Goal: Task Accomplishment & Management: Complete application form

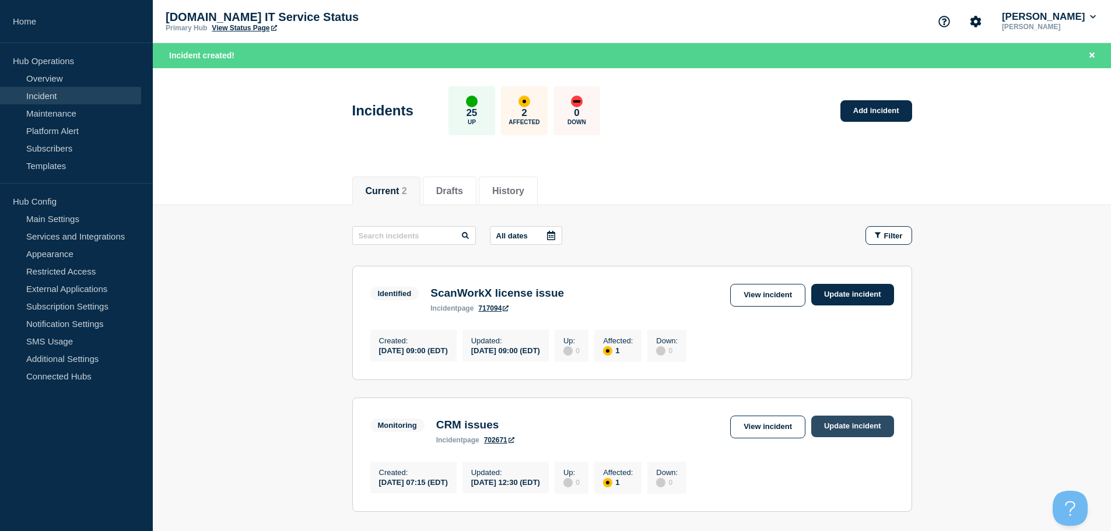
click at [862, 431] on link "Update incident" at bounding box center [853, 427] width 83 height 22
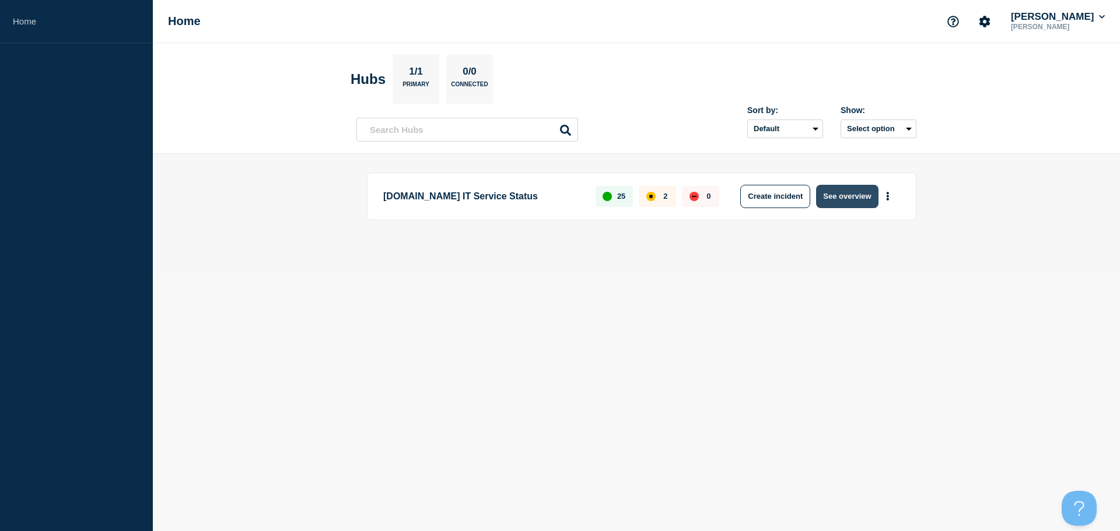
drag, startPoint x: 850, startPoint y: 209, endPoint x: 847, endPoint y: 200, distance: 10.3
click at [850, 209] on div "[DOMAIN_NAME] IT Service Status 25 2 0 Create incident See overview" at bounding box center [642, 197] width 550 height 48
click at [847, 197] on button "See overview" at bounding box center [847, 196] width 62 height 23
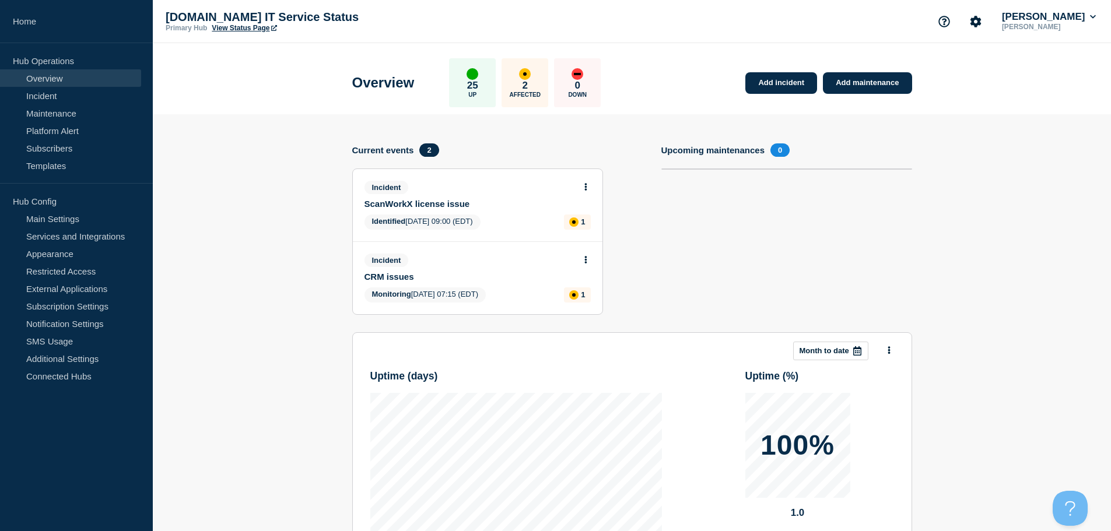
click at [585, 261] on icon at bounding box center [586, 260] width 3 height 8
click at [586, 303] on link "Update incident" at bounding box center [585, 303] width 57 height 9
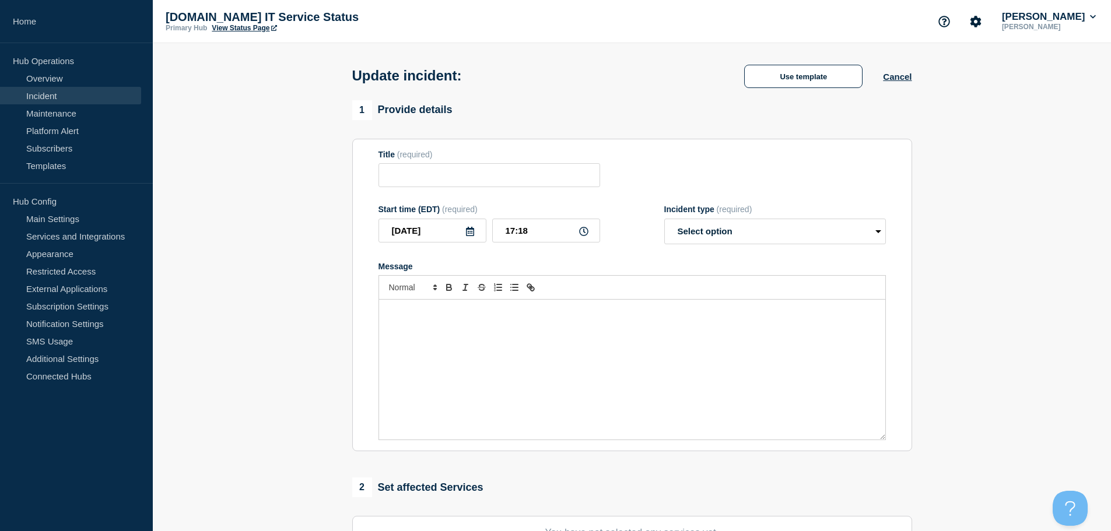
type input "CRM issues"
click at [799, 234] on select "Select option Investigating Identified Monitoring Resolved" at bounding box center [776, 232] width 222 height 26
select select "resolved"
click at [665, 221] on select "Select option Investigating Identified Monitoring Resolved" at bounding box center [776, 232] width 222 height 26
click at [469, 235] on icon at bounding box center [470, 231] width 9 height 9
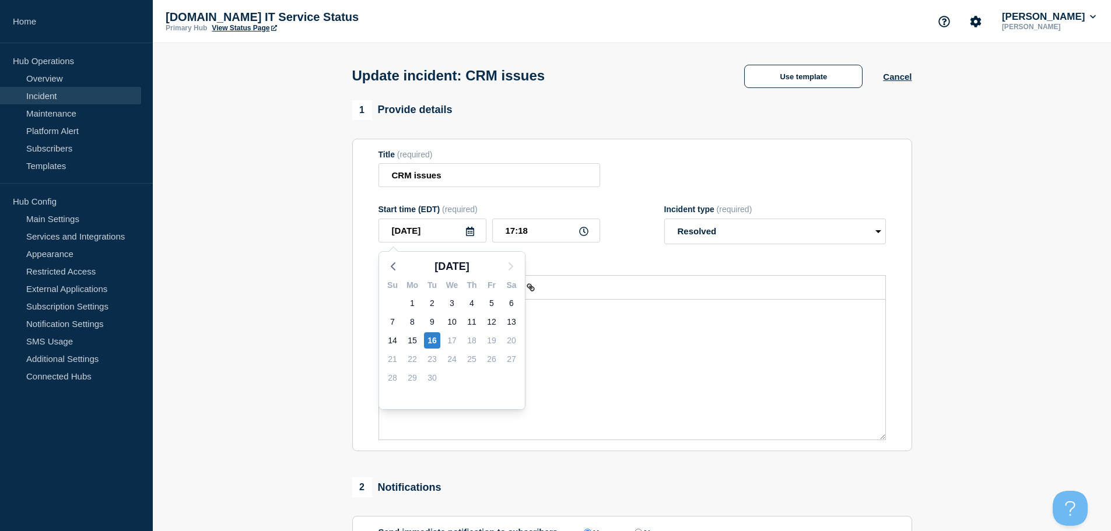
click at [471, 233] on icon at bounding box center [470, 231] width 9 height 9
click at [475, 232] on input "[DATE]" at bounding box center [433, 231] width 108 height 24
click at [472, 233] on icon at bounding box center [470, 231] width 9 height 9
click at [391, 264] on icon "button" at bounding box center [393, 267] width 14 height 14
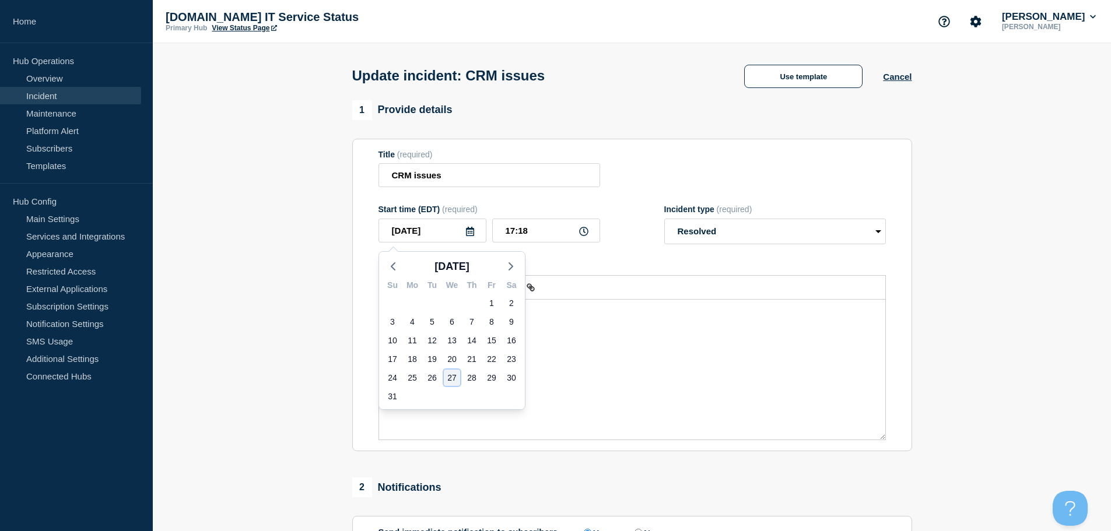
click at [450, 380] on div "27" at bounding box center [452, 378] width 16 height 16
type input "[DATE]"
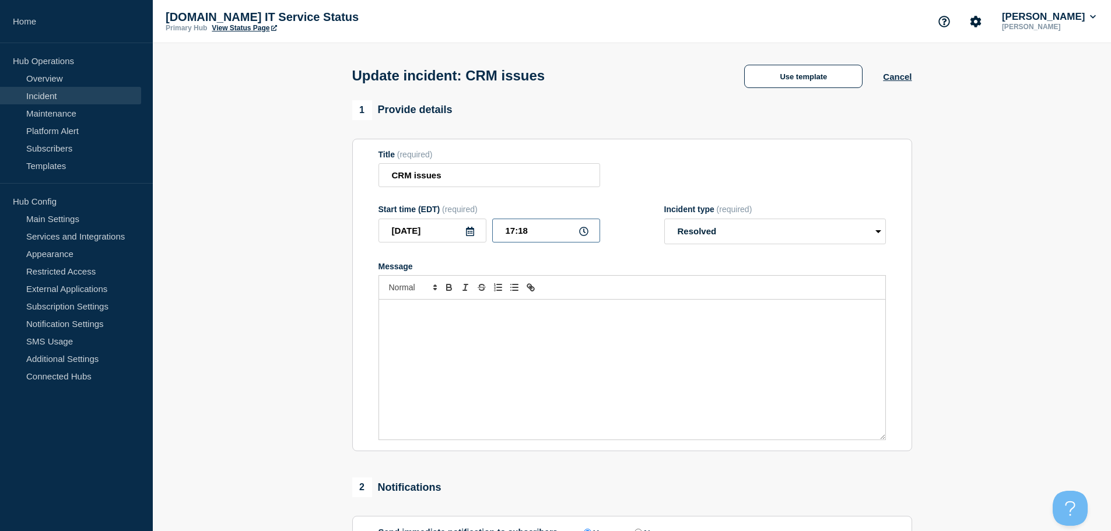
click at [584, 243] on input "17:18" at bounding box center [546, 231] width 108 height 24
drag, startPoint x: 547, startPoint y: 235, endPoint x: 452, endPoint y: 235, distance: 95.7
click at [454, 235] on div "2025-08-27 17:18" at bounding box center [490, 231] width 222 height 24
type input "12:00"
click at [469, 328] on div "Message" at bounding box center [632, 370] width 506 height 140
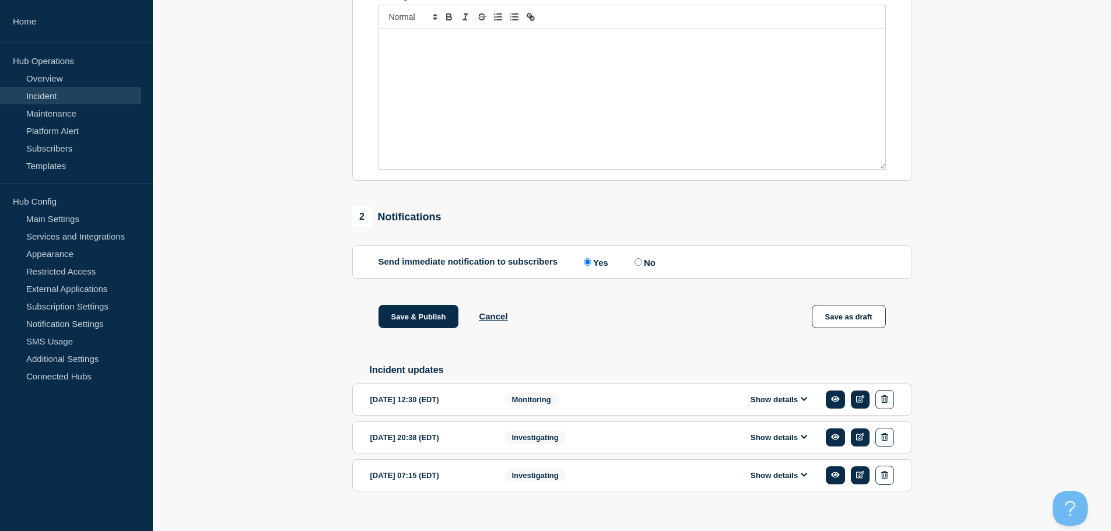
scroll to position [291, 0]
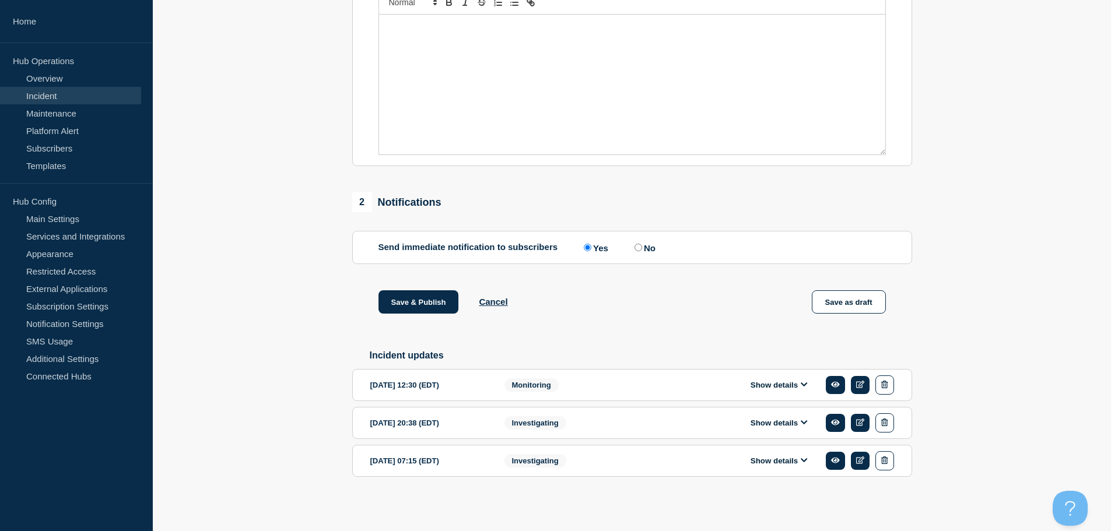
click at [642, 246] on input "No" at bounding box center [639, 248] width 8 height 8
radio input "true"
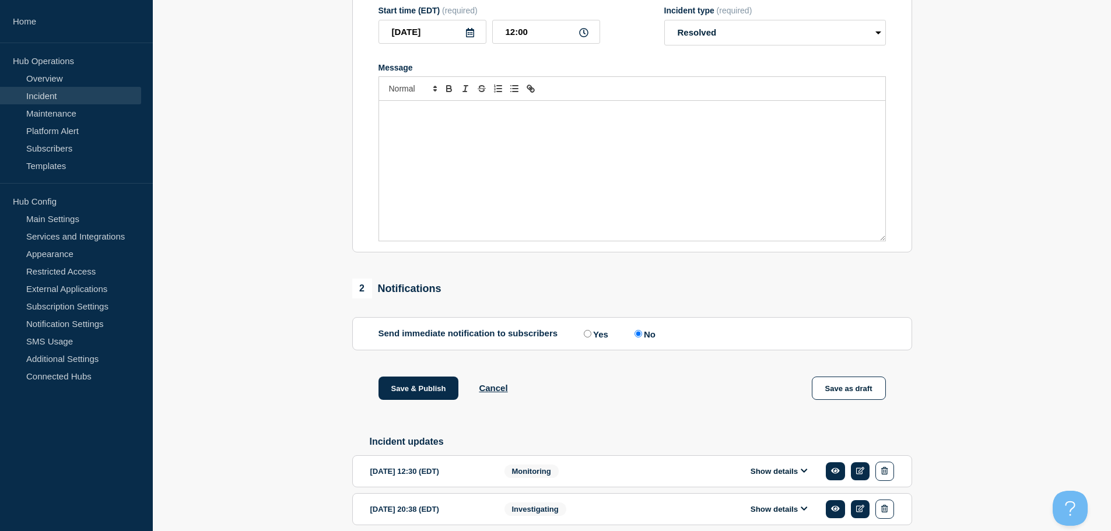
scroll to position [0, 0]
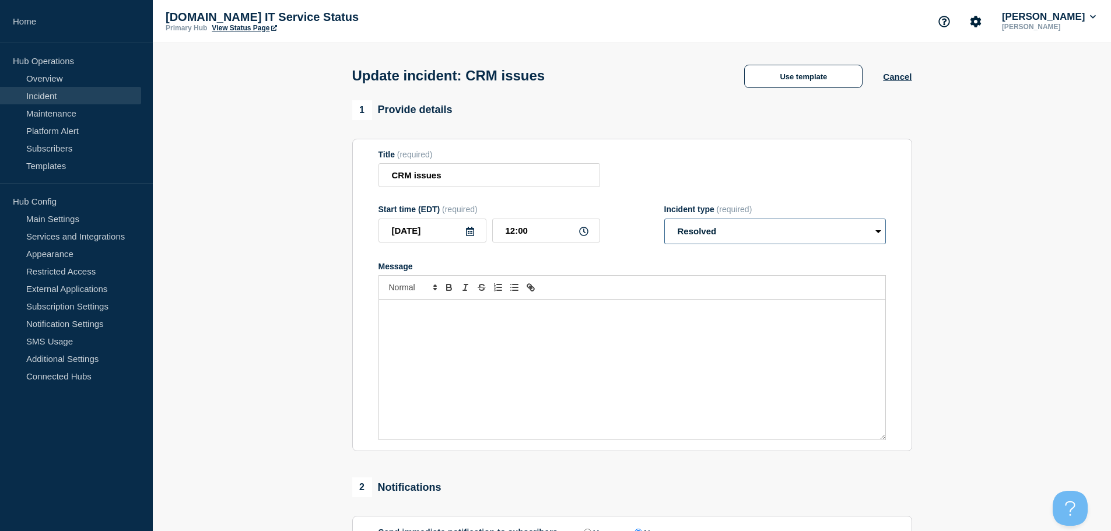
click at [781, 240] on select "Select option Investigating Identified Monitoring Resolved" at bounding box center [776, 232] width 222 height 26
click at [782, 237] on select "Select option Investigating Identified Monitoring Resolved" at bounding box center [776, 232] width 222 height 26
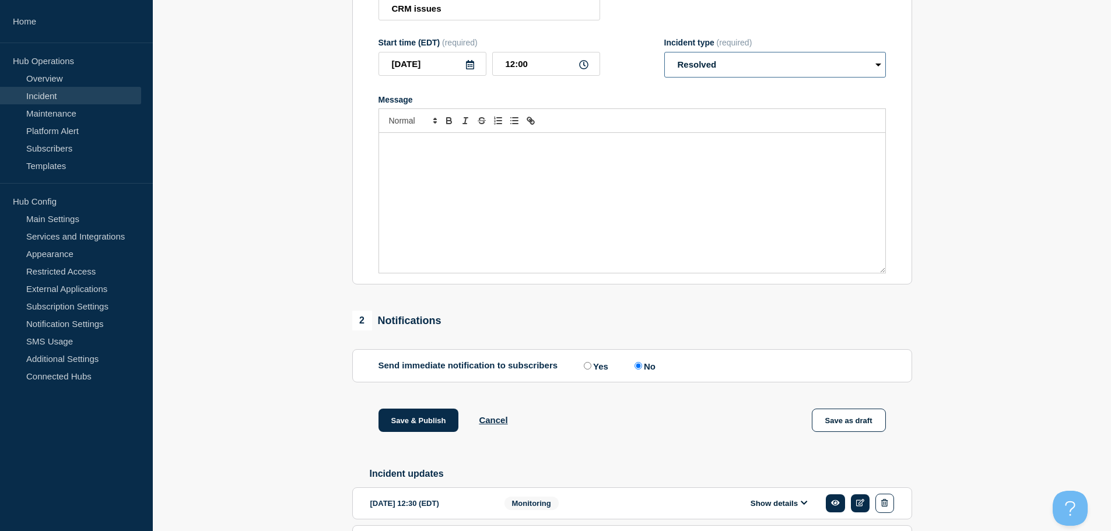
scroll to position [291, 0]
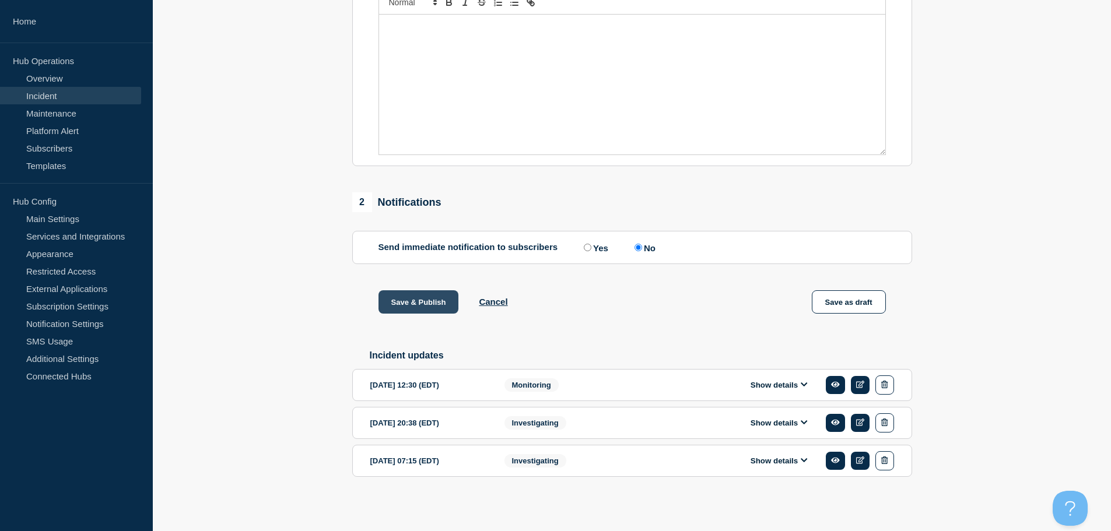
click at [413, 300] on button "Save & Publish" at bounding box center [419, 302] width 81 height 23
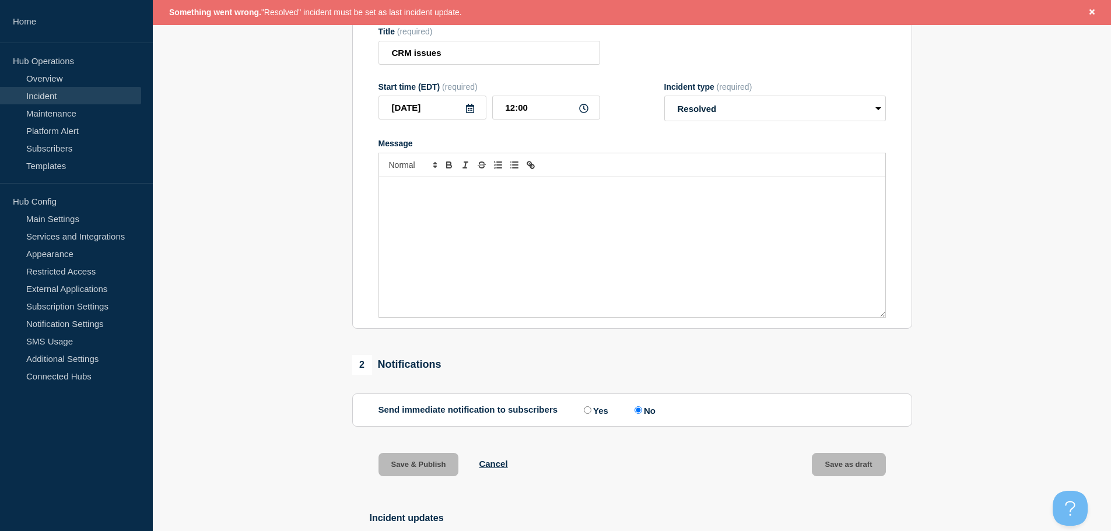
scroll to position [141, 0]
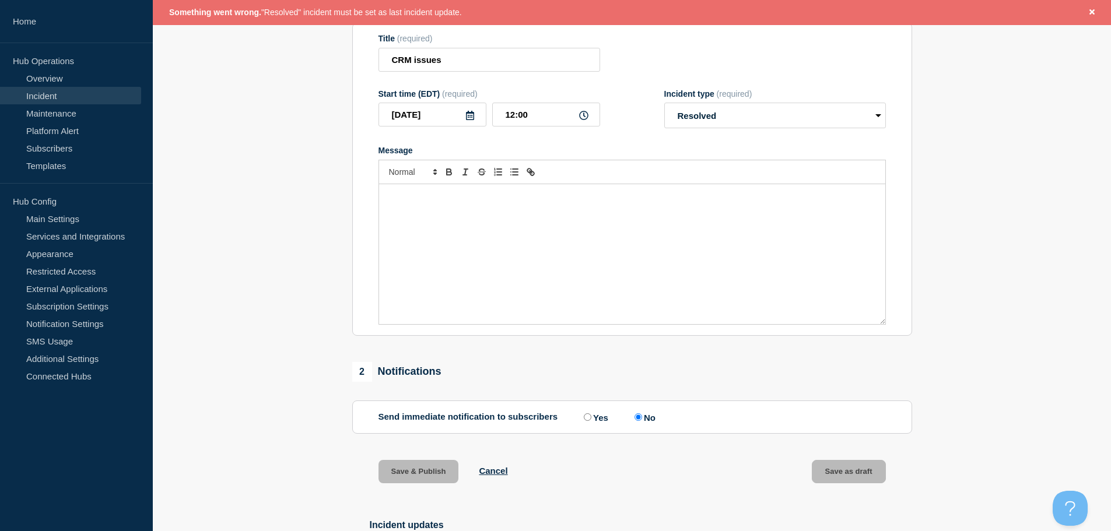
click at [513, 270] on div "Message" at bounding box center [632, 254] width 506 height 140
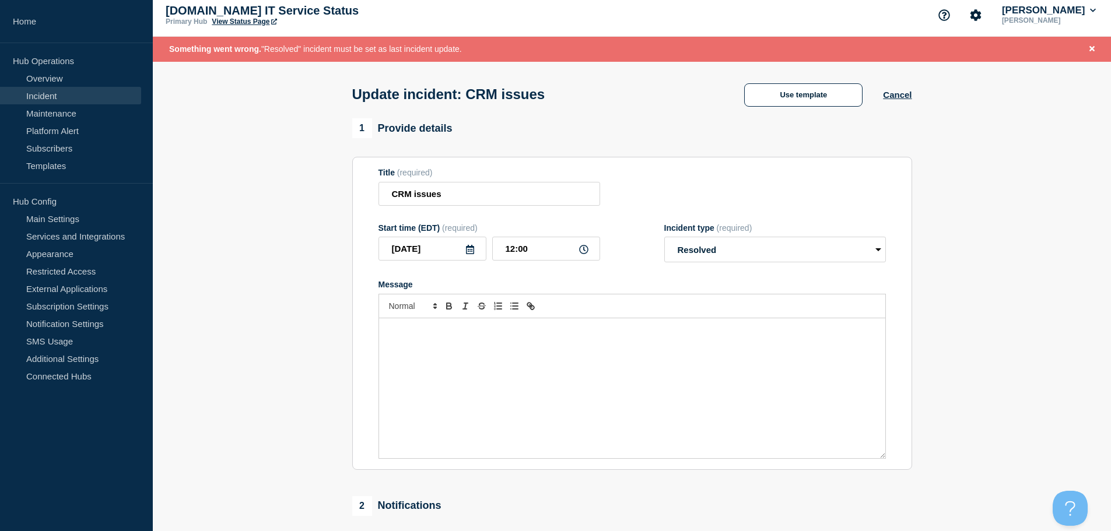
scroll to position [0, 0]
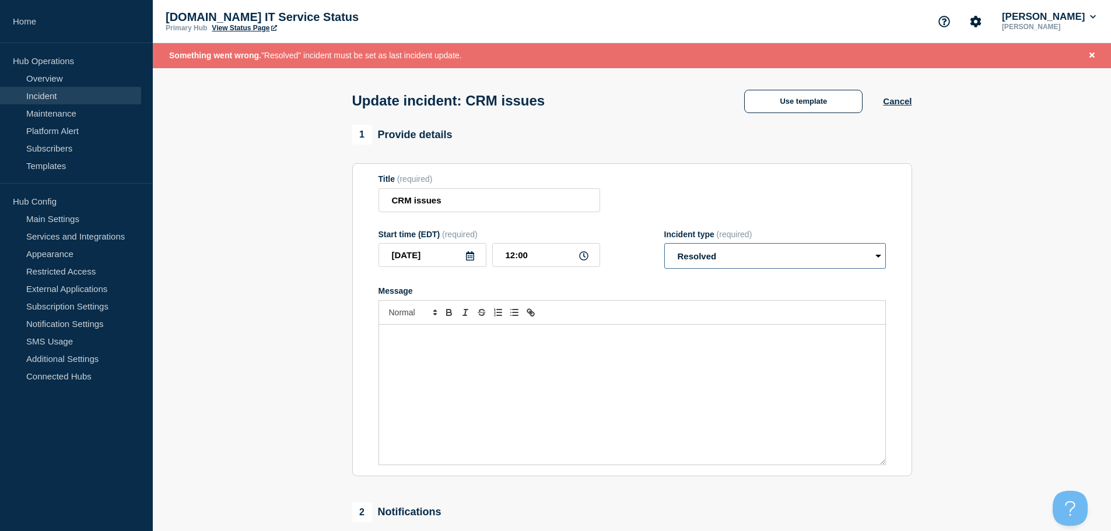
click at [763, 265] on select "Select option Investigating Identified Monitoring Resolved" at bounding box center [776, 256] width 222 height 26
click at [665, 246] on select "Select option Investigating Identified Monitoring Resolved" at bounding box center [776, 256] width 222 height 26
click at [652, 388] on div "Message" at bounding box center [632, 395] width 506 height 140
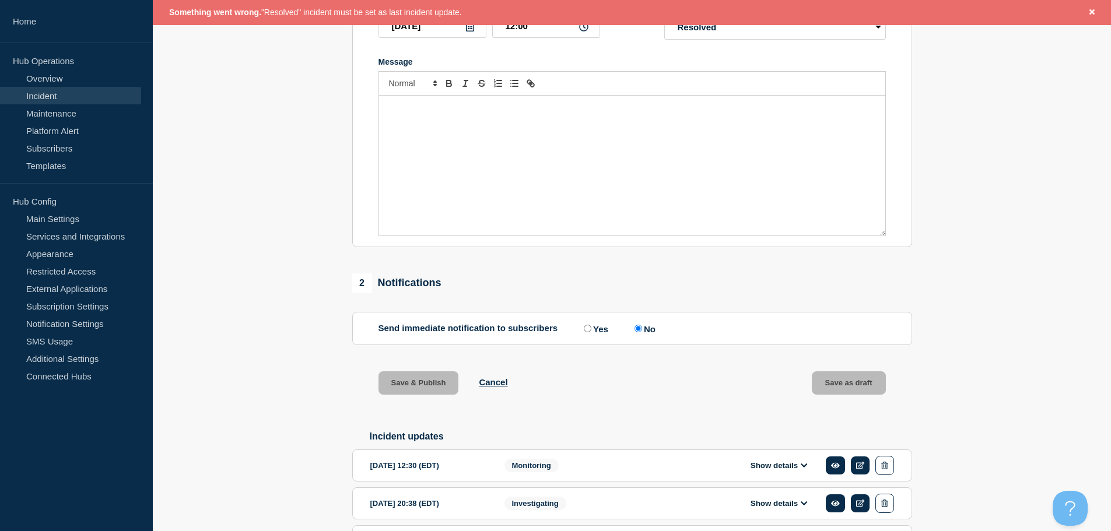
scroll to position [292, 0]
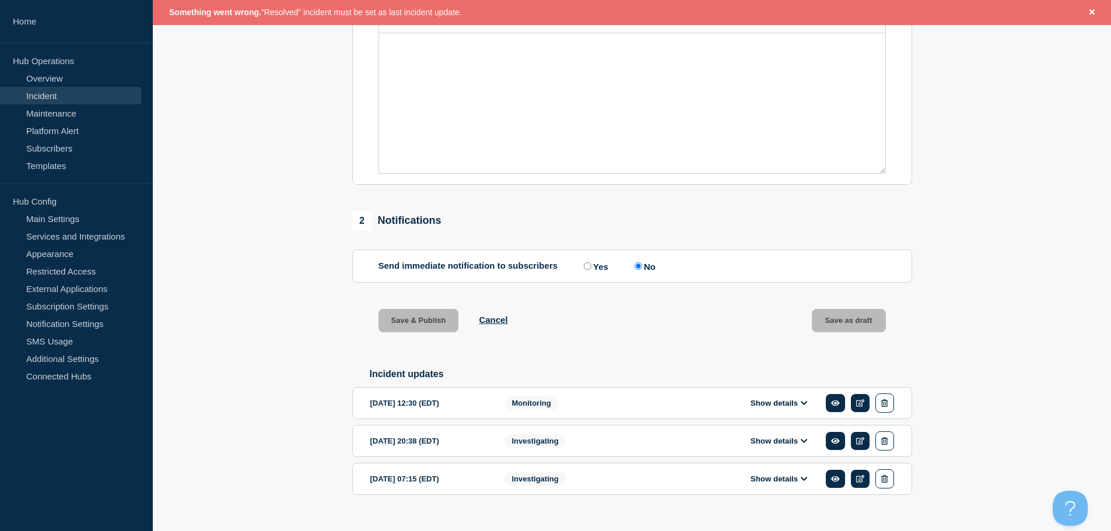
click at [603, 270] on label "Yes" at bounding box center [594, 266] width 27 height 11
click at [592, 270] on input "Yes" at bounding box center [588, 267] width 8 height 8
radio input "true"
click at [645, 270] on label "No" at bounding box center [644, 266] width 24 height 11
click at [642, 270] on input "No" at bounding box center [639, 267] width 8 height 8
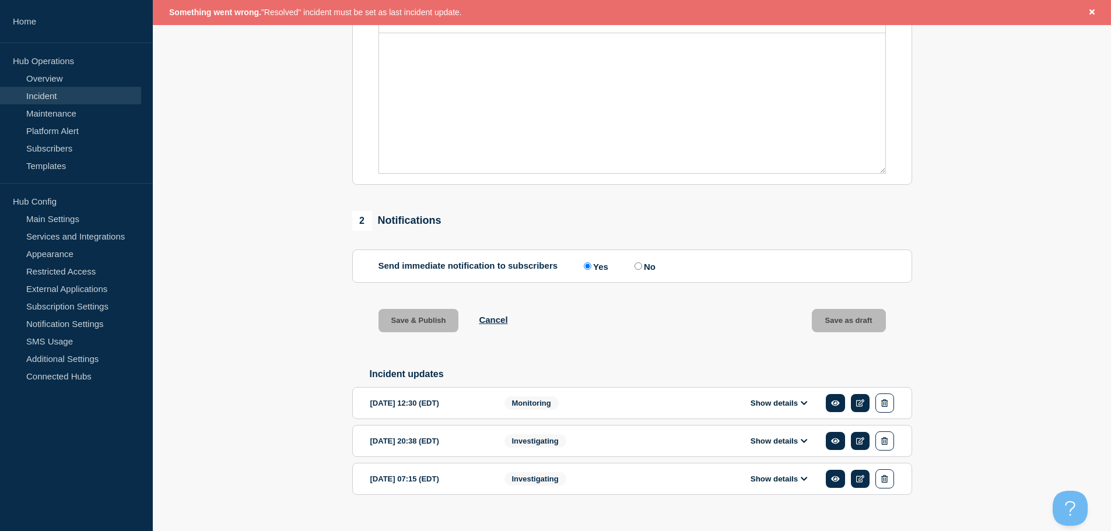
radio input "true"
radio input "false"
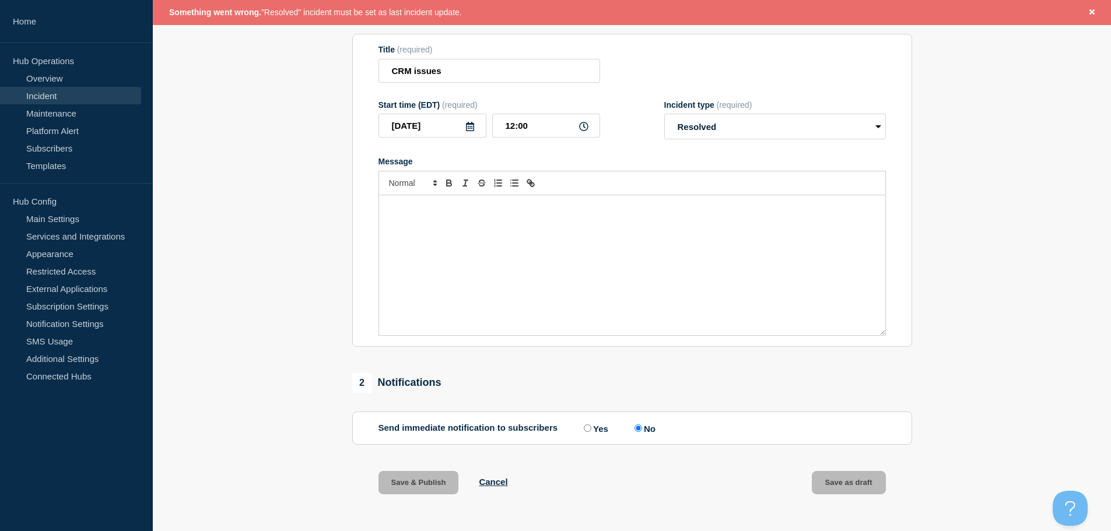
scroll to position [0, 0]
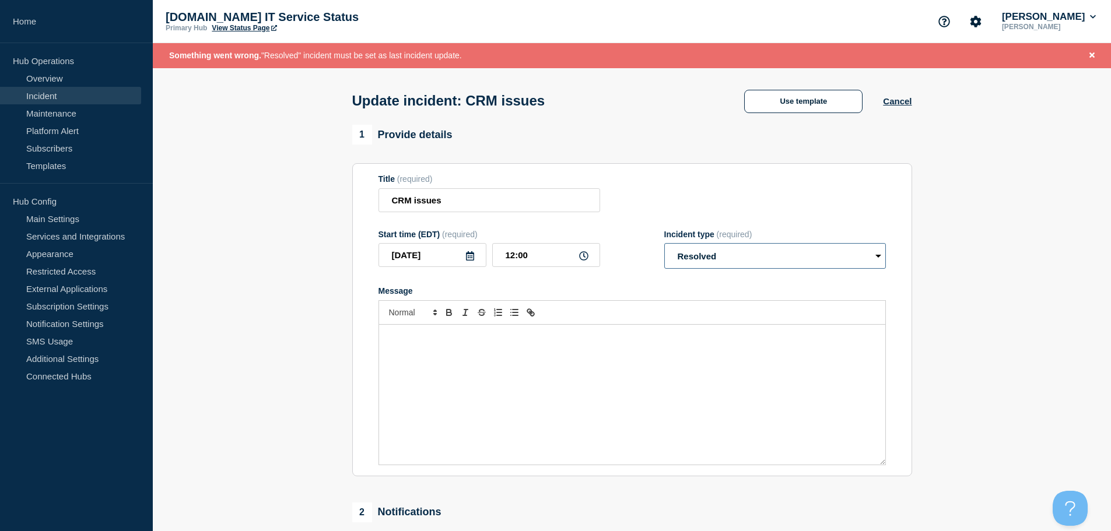
click at [701, 261] on select "Select option Investigating Identified Monitoring Resolved" at bounding box center [776, 256] width 222 height 26
click at [665, 246] on select "Select option Investigating Identified Monitoring Resolved" at bounding box center [776, 256] width 222 height 26
click at [711, 260] on select "Select option Investigating Identified Monitoring Resolved" at bounding box center [776, 256] width 222 height 26
select select "resolved"
click at [665, 246] on select "Select option Investigating Identified Monitoring Resolved" at bounding box center [776, 256] width 222 height 26
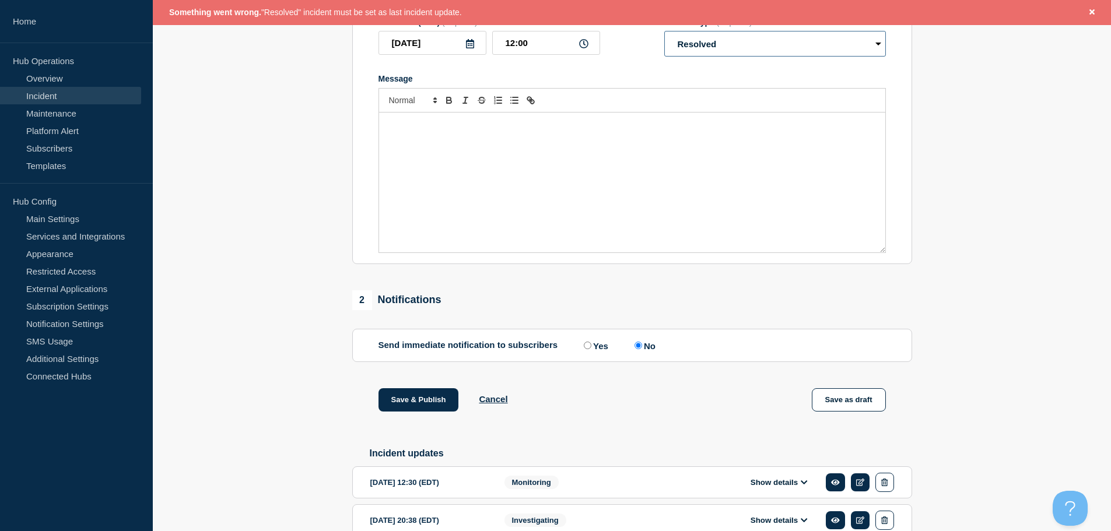
scroll to position [233, 0]
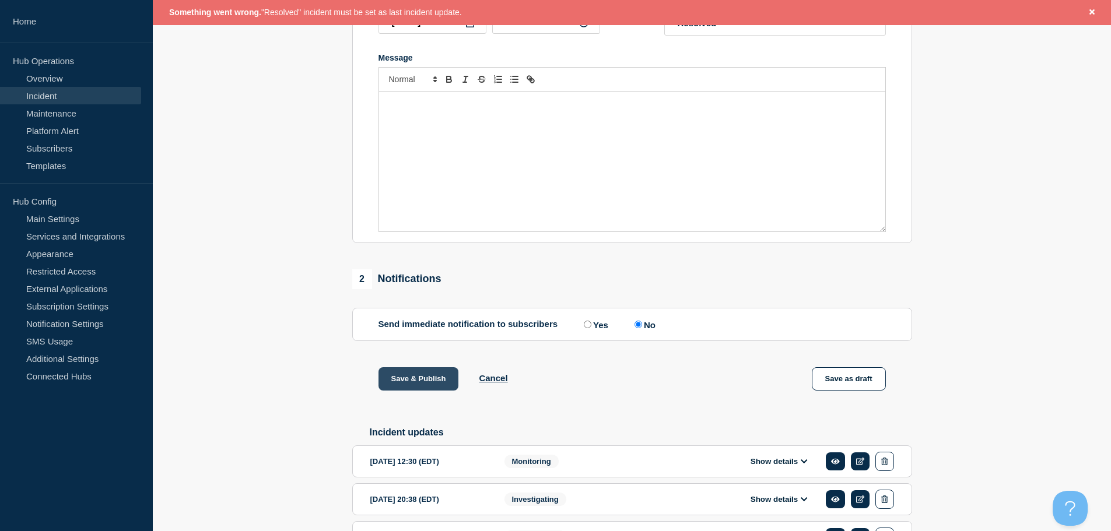
click at [401, 384] on button "Save & Publish" at bounding box center [419, 379] width 81 height 23
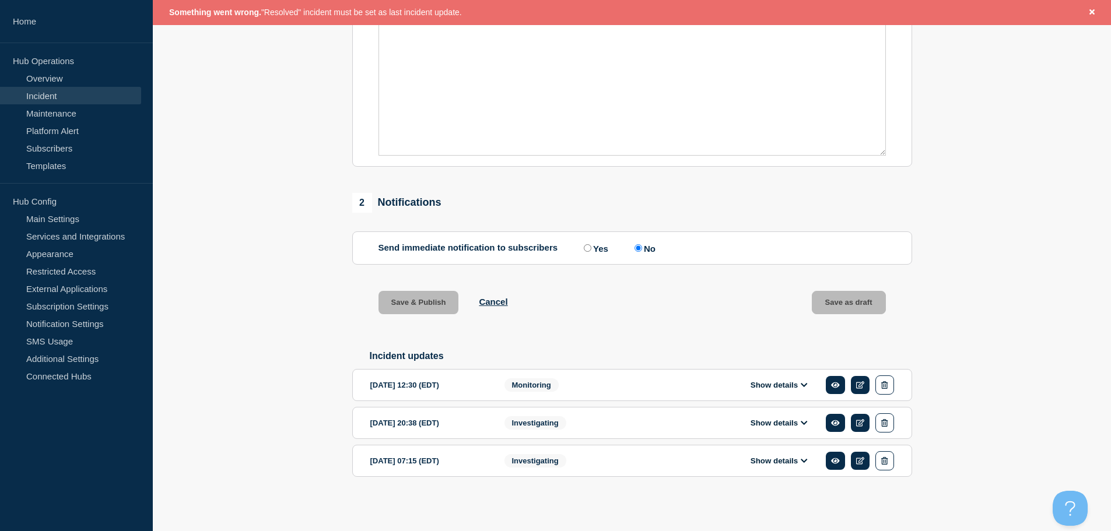
scroll to position [0, 0]
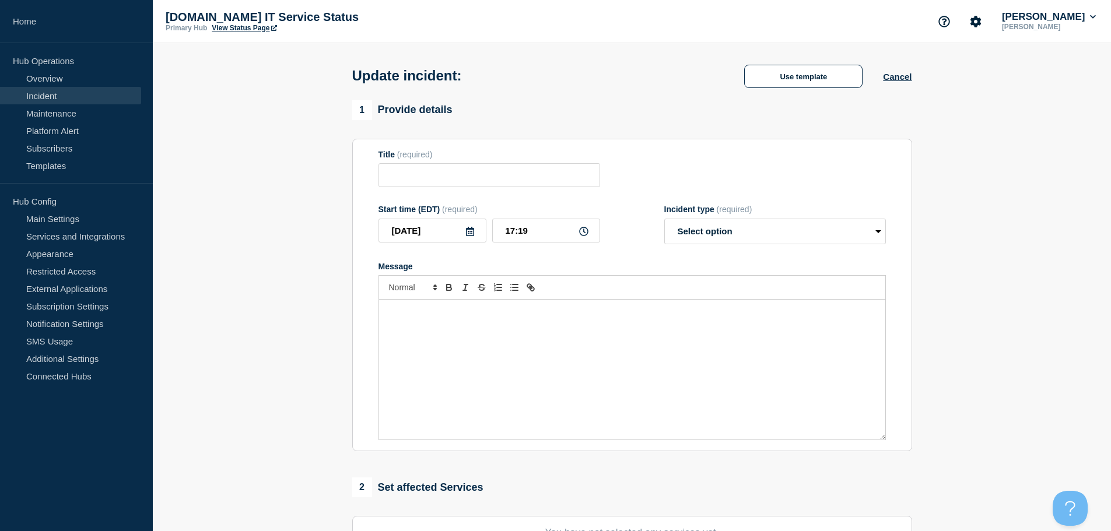
type input "CRM issues"
click at [796, 244] on select "Select option Investigating Identified Monitoring Resolved" at bounding box center [776, 232] width 222 height 26
select select "resolved"
click at [665, 221] on select "Select option Investigating Identified Monitoring Resolved" at bounding box center [776, 232] width 222 height 26
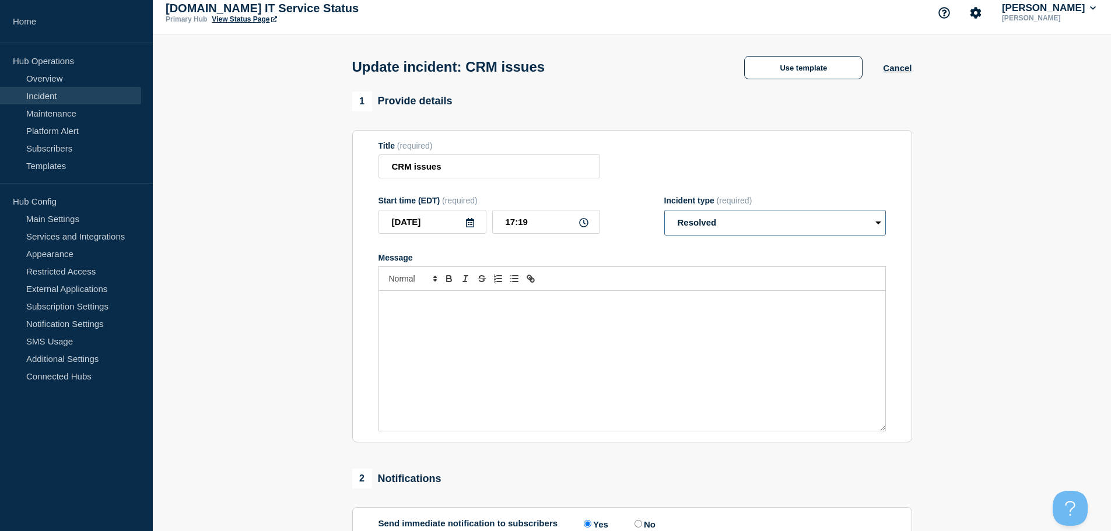
scroll to position [117, 0]
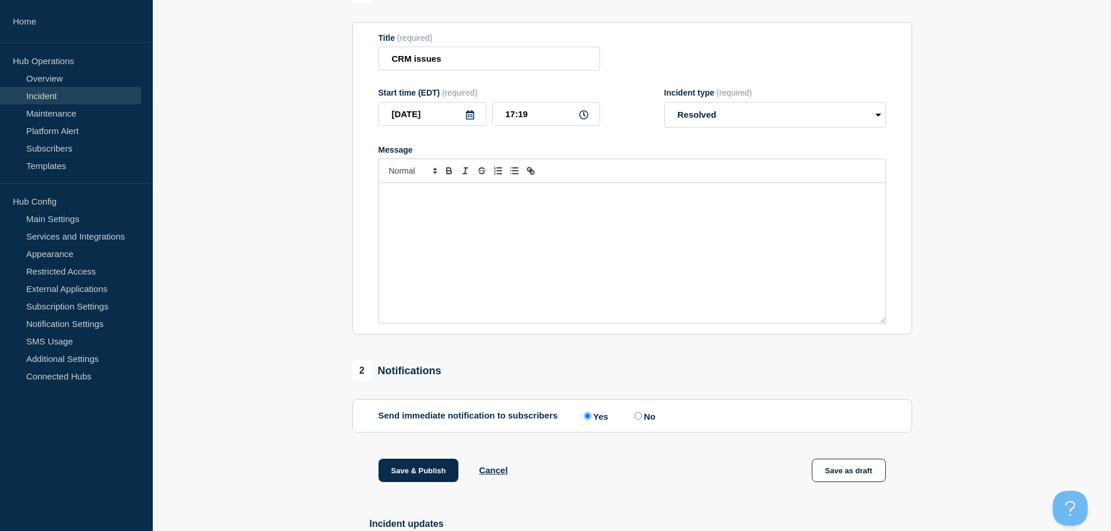
click at [642, 419] on input "No" at bounding box center [639, 416] width 8 height 8
radio input "true"
radio input "false"
click at [550, 117] on input "17:19" at bounding box center [546, 114] width 108 height 24
click at [489, 119] on div "[DATE] 17:19" at bounding box center [490, 114] width 222 height 24
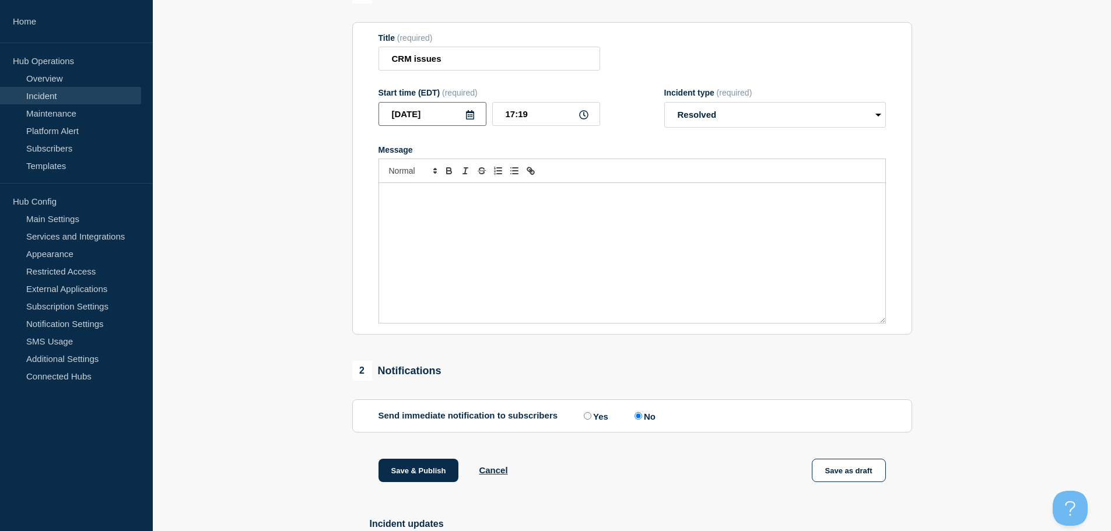
click at [480, 117] on input "[DATE]" at bounding box center [433, 114] width 108 height 24
click at [474, 117] on icon at bounding box center [470, 114] width 9 height 9
click at [474, 118] on icon at bounding box center [470, 114] width 9 height 9
click at [393, 155] on icon "button" at bounding box center [393, 150] width 14 height 14
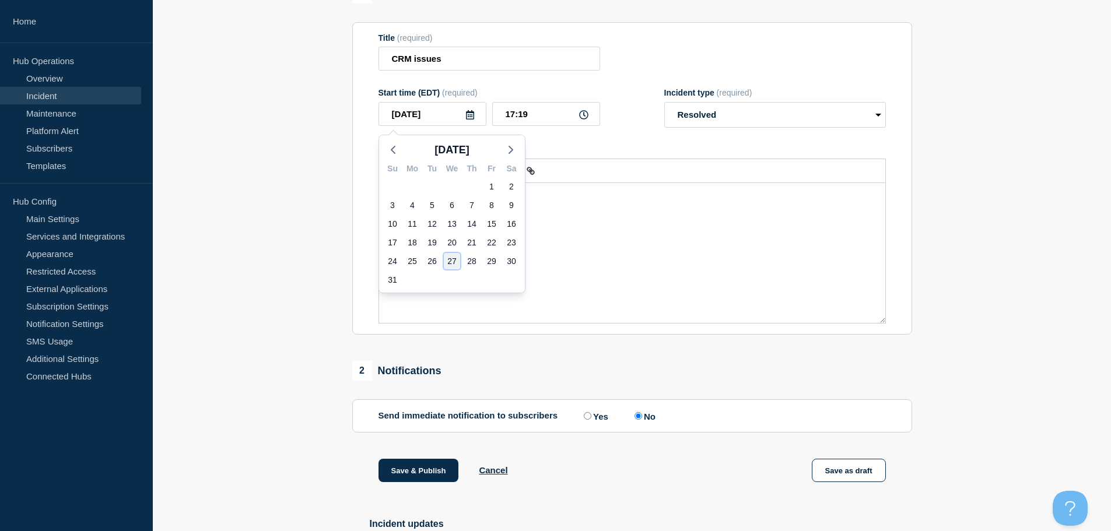
click at [454, 264] on div "27" at bounding box center [452, 261] width 16 height 16
type input "[DATE]"
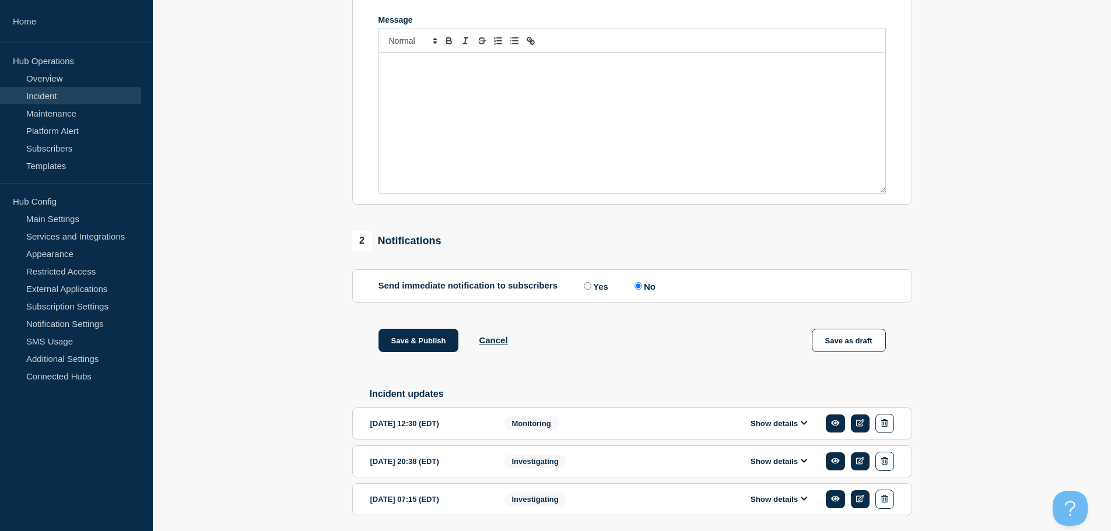
scroll to position [291, 0]
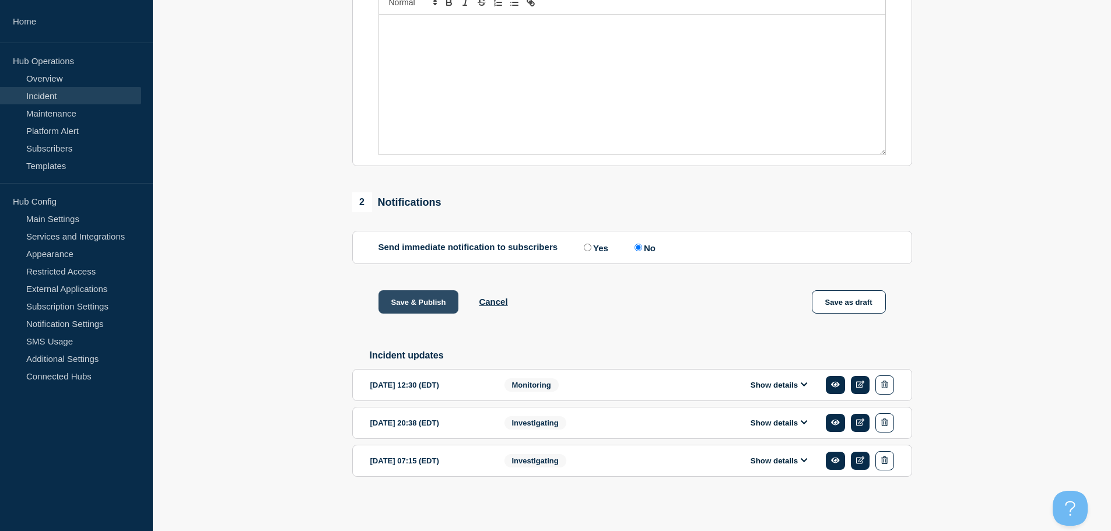
click at [401, 306] on button "Save & Publish" at bounding box center [419, 302] width 81 height 23
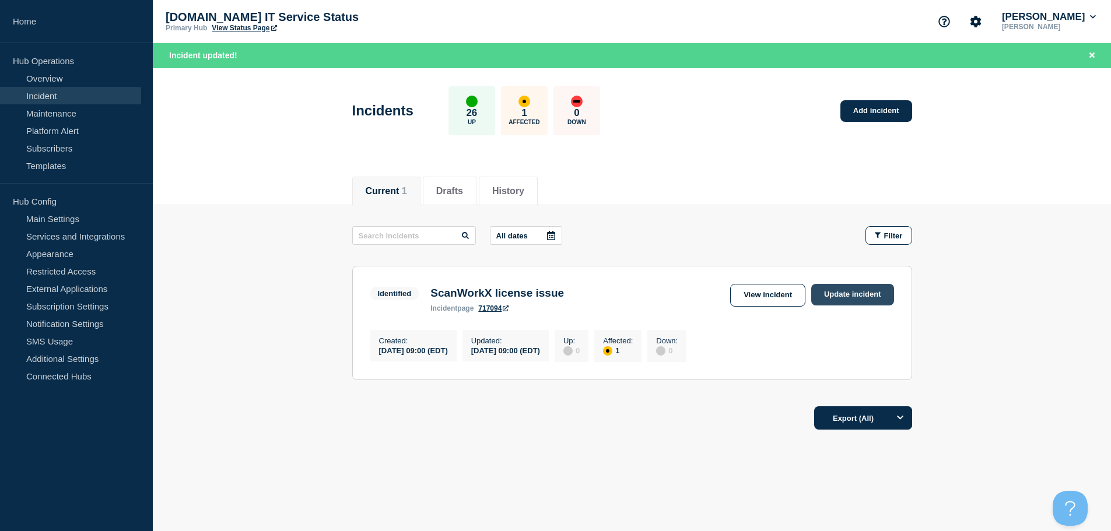
click at [841, 298] on link "Update incident" at bounding box center [853, 295] width 83 height 22
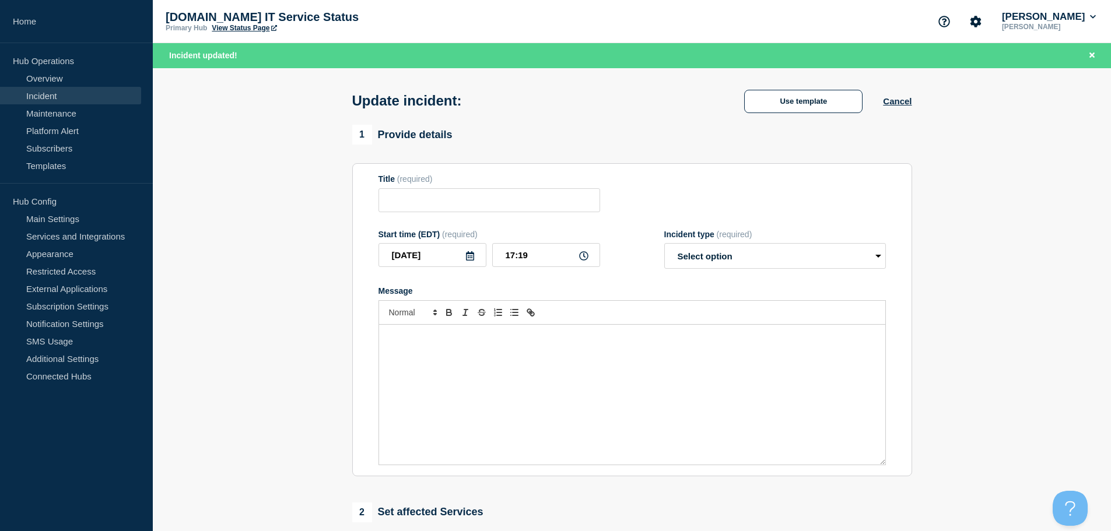
type input "ScanWorkX license issue"
click at [475, 258] on input "[DATE]" at bounding box center [433, 255] width 108 height 24
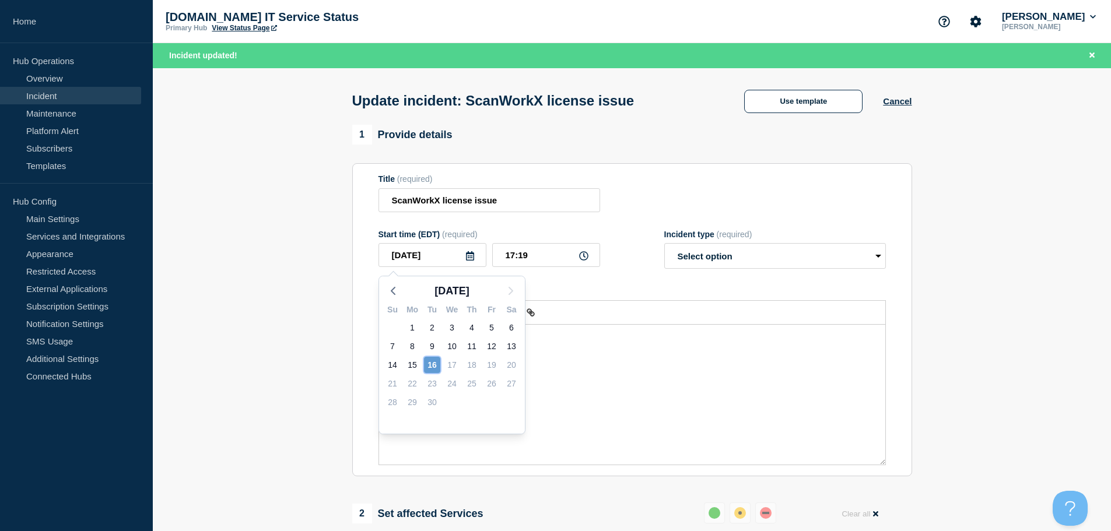
click at [429, 363] on div "16" at bounding box center [432, 365] width 16 height 16
click at [586, 259] on icon at bounding box center [583, 255] width 9 height 9
click at [562, 259] on input "17:19" at bounding box center [546, 255] width 108 height 24
drag, startPoint x: 564, startPoint y: 260, endPoint x: 397, endPoint y: 257, distance: 166.9
click at [414, 258] on div "[DATE] 17:19" at bounding box center [490, 255] width 222 height 24
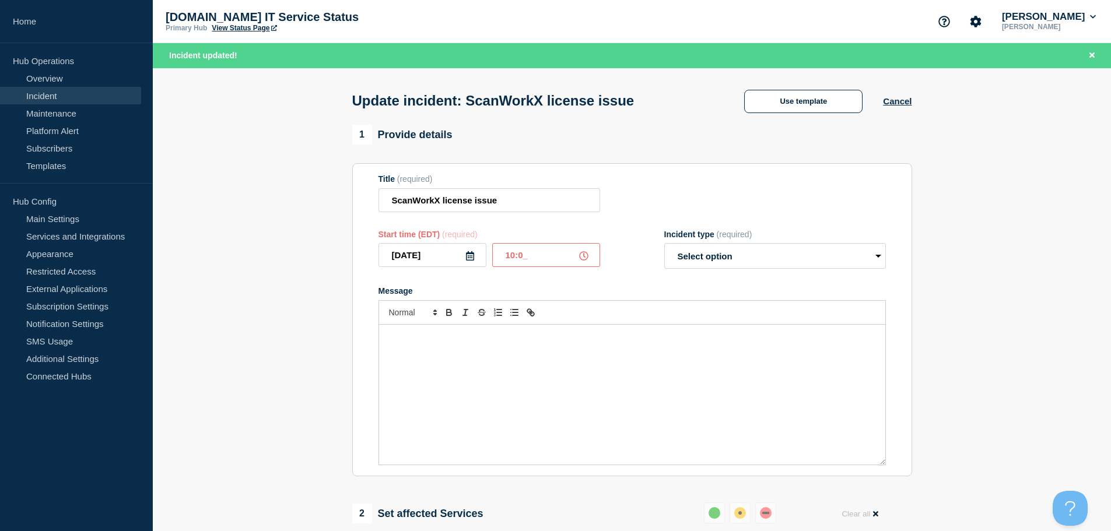
type input "10:00"
click at [802, 264] on select "Select option Investigating Identified Monitoring Resolved" at bounding box center [776, 256] width 222 height 26
select select "resolved"
click at [665, 246] on select "Select option Investigating Identified Monitoring Resolved" at bounding box center [776, 256] width 222 height 26
click at [677, 370] on div "Message" at bounding box center [632, 395] width 506 height 140
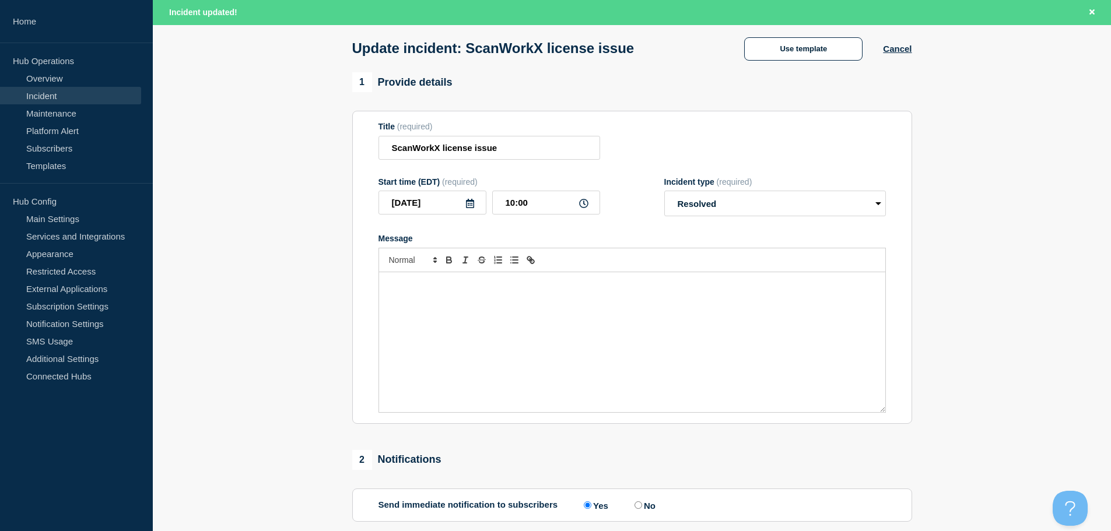
scroll to position [6, 0]
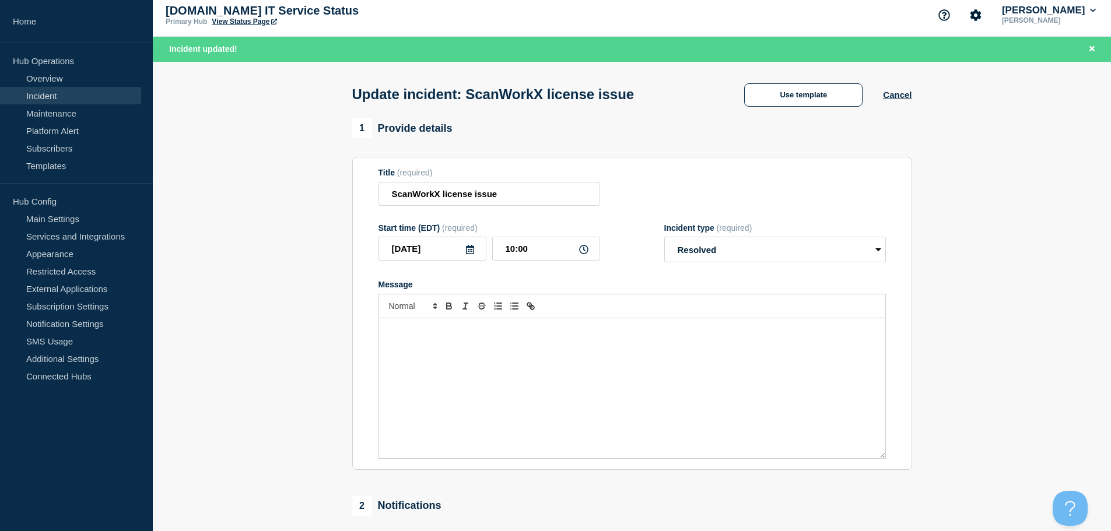
click at [515, 353] on div "Message" at bounding box center [632, 389] width 506 height 140
click at [629, 377] on div "After working with our ISV, DSI, we applied a solution to the problem. which wi…" at bounding box center [632, 389] width 506 height 140
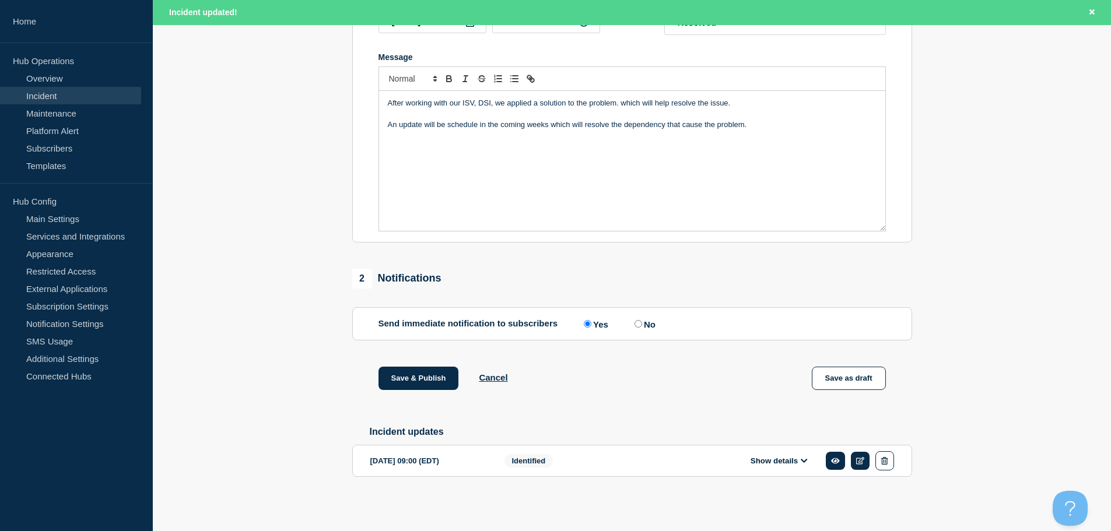
scroll to position [240, 0]
click at [411, 380] on button "Save & Publish" at bounding box center [419, 378] width 81 height 23
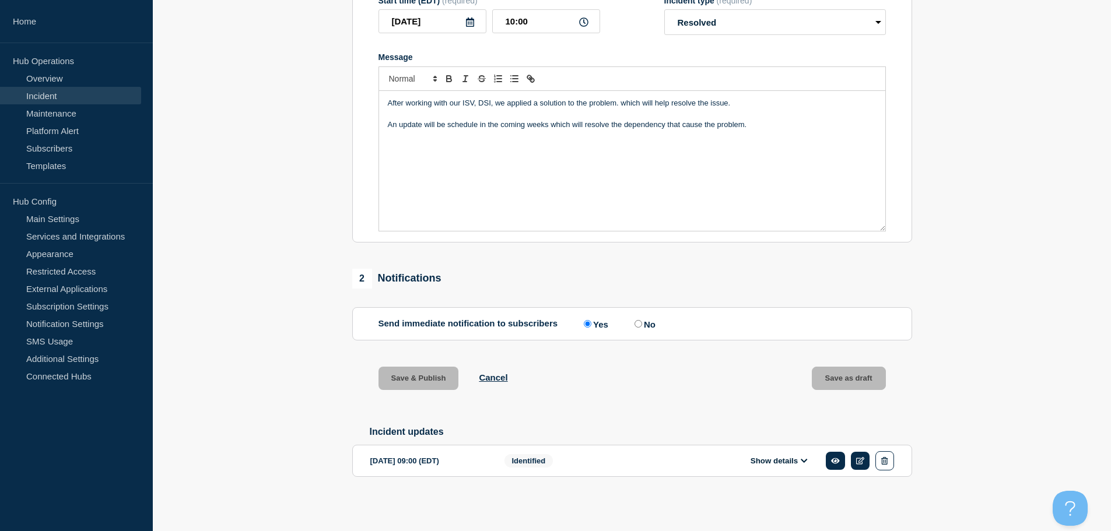
scroll to position [215, 0]
